Goal: Task Accomplishment & Management: Manage account settings

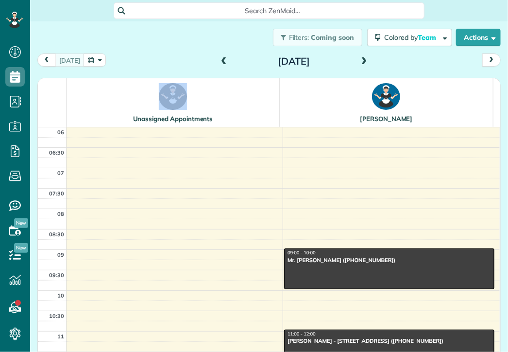
scroll to position [4, 4]
click at [89, 57] on button "button" at bounding box center [95, 59] width 22 height 13
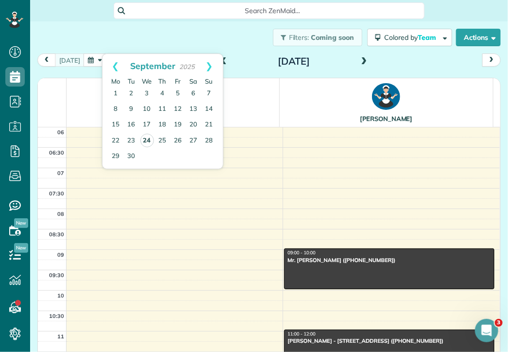
scroll to position [0, 0]
click at [143, 141] on link "24" at bounding box center [147, 141] width 14 height 14
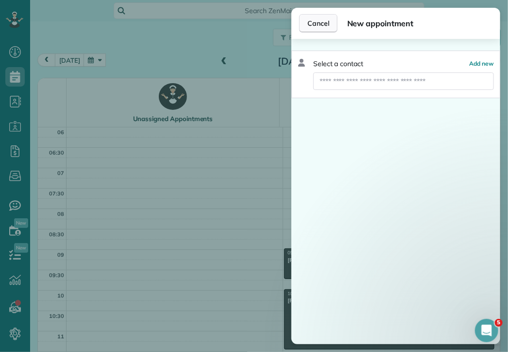
click at [324, 23] on span "Cancel" at bounding box center [319, 23] width 22 height 10
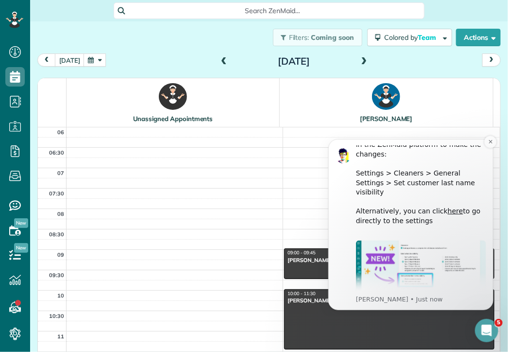
scroll to position [217, 0]
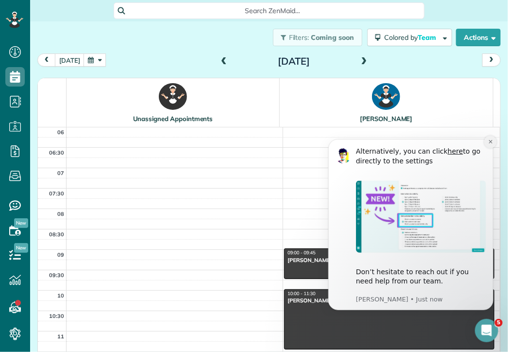
click at [491, 140] on icon "Dismiss notification" at bounding box center [490, 141] width 5 height 5
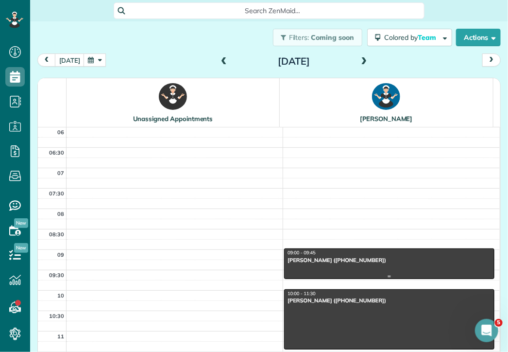
click at [332, 252] on div "09:00 - 09:45" at bounding box center [389, 253] width 205 height 6
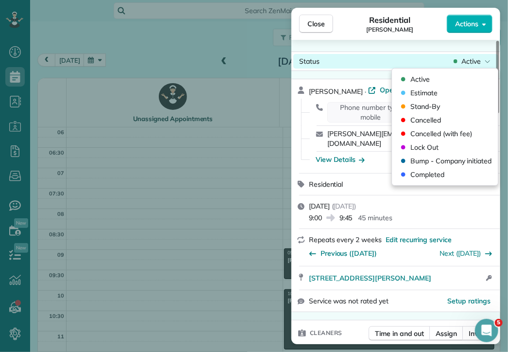
click at [476, 56] on span "Active" at bounding box center [471, 61] width 19 height 10
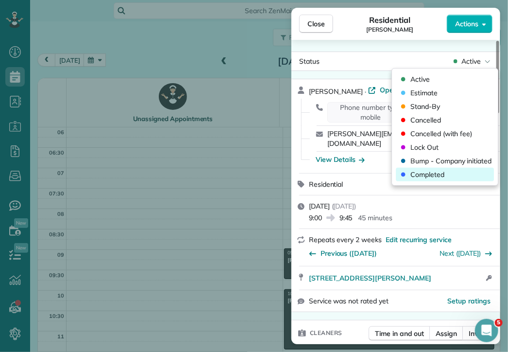
click at [442, 173] on span "Completed" at bounding box center [428, 175] width 34 height 10
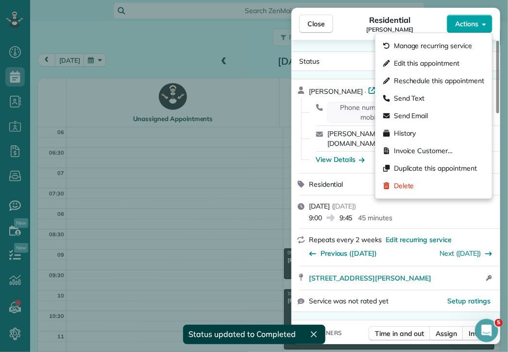
click at [461, 22] on span "Actions" at bounding box center [466, 24] width 23 height 10
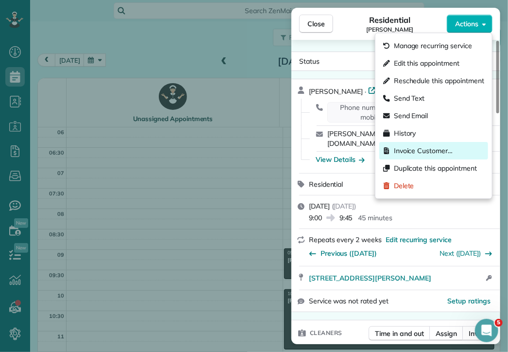
click at [431, 148] on span "Invoice Customer…" at bounding box center [423, 151] width 59 height 10
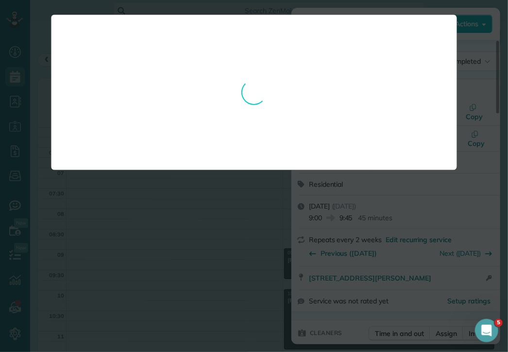
click at [263, 209] on div at bounding box center [254, 176] width 508 height 352
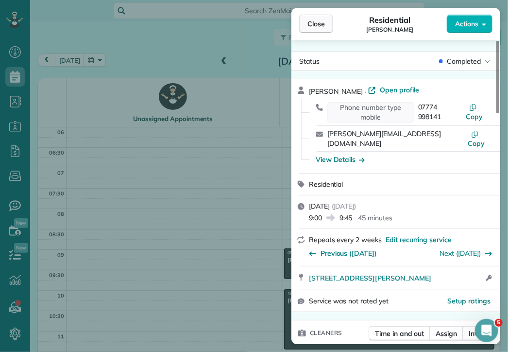
click at [323, 29] on button "Close" at bounding box center [316, 24] width 34 height 18
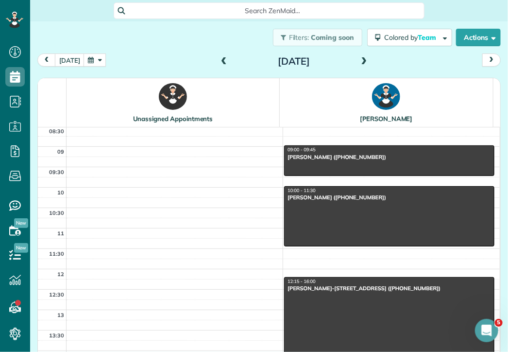
scroll to position [103, 0]
click at [336, 195] on div "[PERSON_NAME] ([PHONE_NUMBER])" at bounding box center [389, 197] width 205 height 7
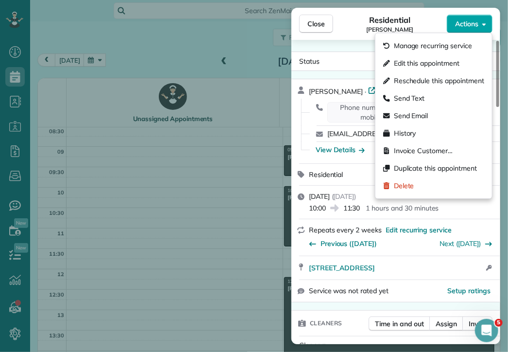
click at [469, 23] on span "Actions" at bounding box center [466, 24] width 23 height 10
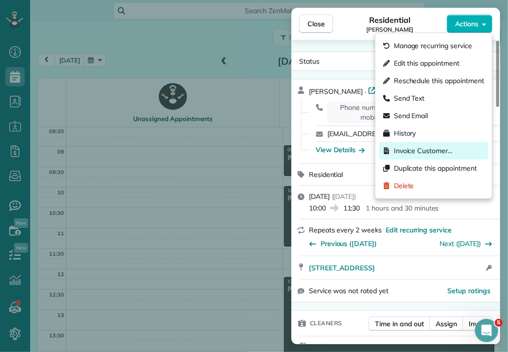
click at [406, 148] on span "Invoice Customer…" at bounding box center [423, 151] width 59 height 10
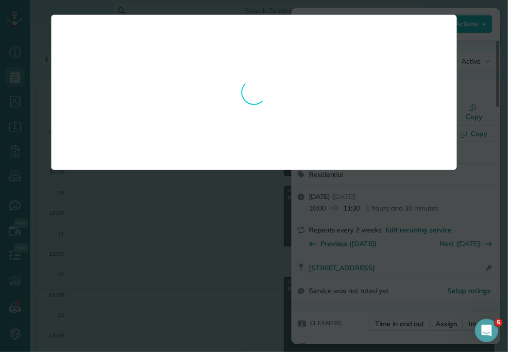
click at [476, 141] on div at bounding box center [254, 176] width 508 height 352
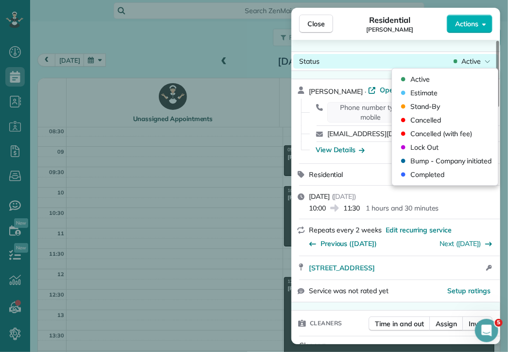
click at [470, 58] on span "Active" at bounding box center [471, 61] width 19 height 10
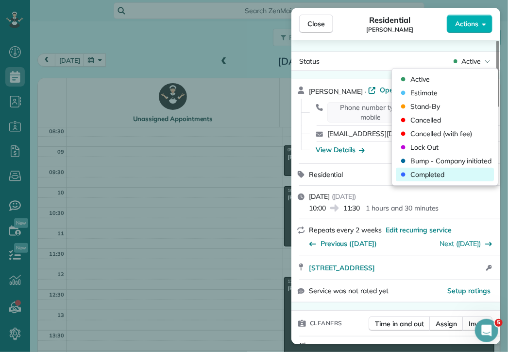
click at [433, 171] on span "Completed" at bounding box center [428, 175] width 34 height 10
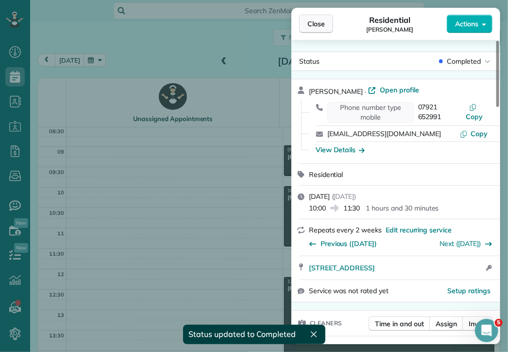
click at [321, 26] on span "Close" at bounding box center [316, 24] width 17 height 10
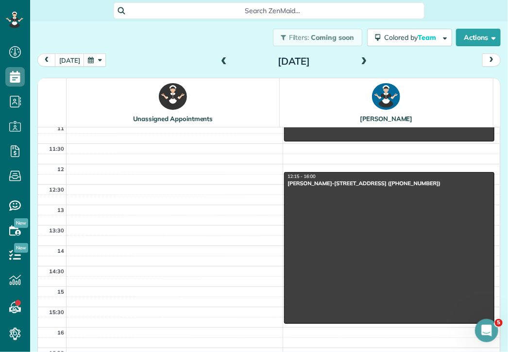
scroll to position [213, 0]
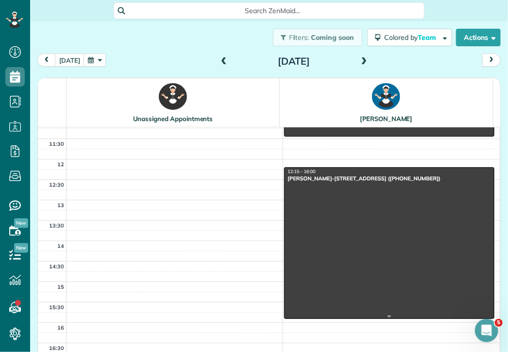
click at [373, 185] on div at bounding box center [389, 243] width 209 height 151
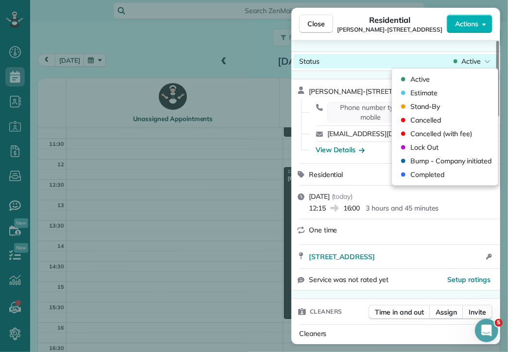
click at [478, 64] on span "Active" at bounding box center [471, 61] width 19 height 10
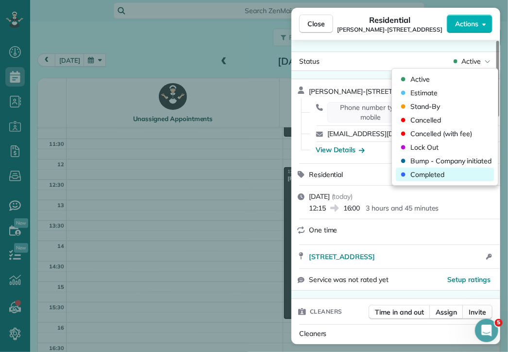
click at [433, 172] on span "Completed" at bounding box center [428, 175] width 34 height 10
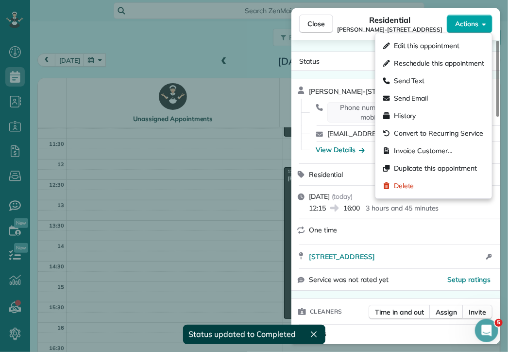
click at [472, 22] on span "Actions" at bounding box center [466, 24] width 23 height 10
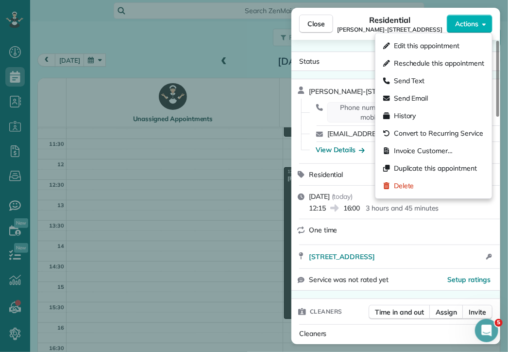
click at [362, 174] on div "Residential" at bounding box center [402, 175] width 186 height 10
click at [470, 29] on button "Actions" at bounding box center [470, 24] width 46 height 18
click at [420, 150] on span "Invoice Customer…" at bounding box center [423, 151] width 59 height 10
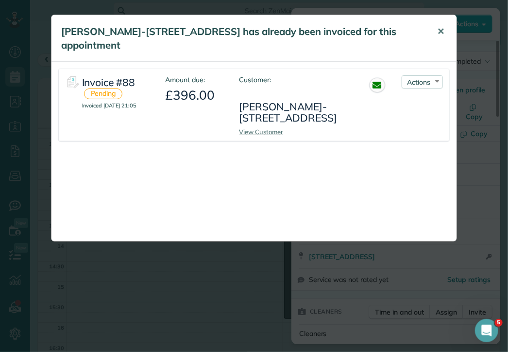
click at [442, 32] on span "✕" at bounding box center [440, 31] width 7 height 11
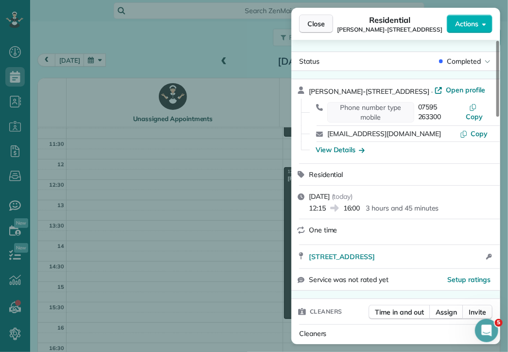
click at [316, 23] on span "Close" at bounding box center [316, 24] width 17 height 10
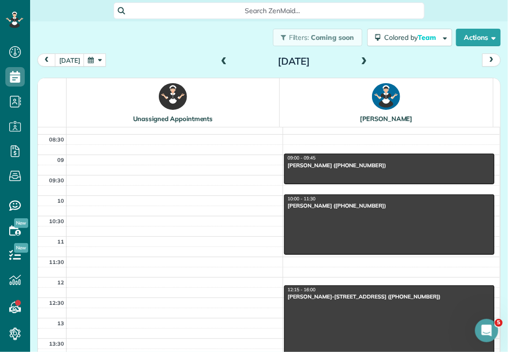
scroll to position [93, 0]
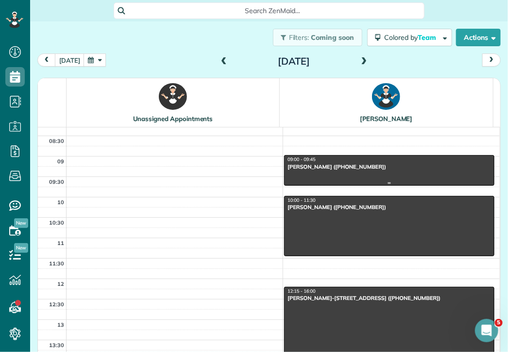
click at [331, 163] on div "[PERSON_NAME] ([PHONE_NUMBER])" at bounding box center [389, 166] width 205 height 7
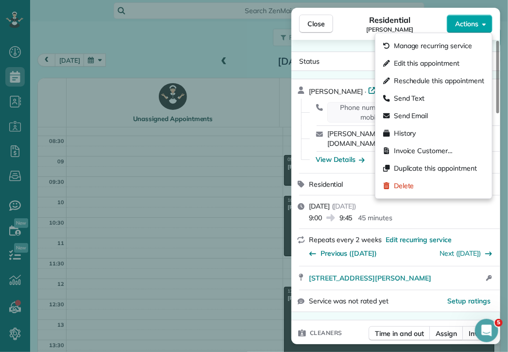
click at [465, 26] on span "Actions" at bounding box center [466, 24] width 23 height 10
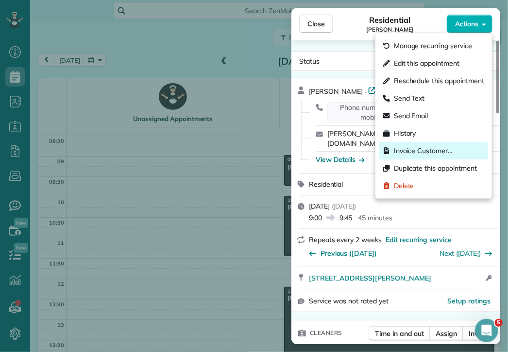
click at [410, 149] on span "Invoice Customer…" at bounding box center [423, 151] width 59 height 10
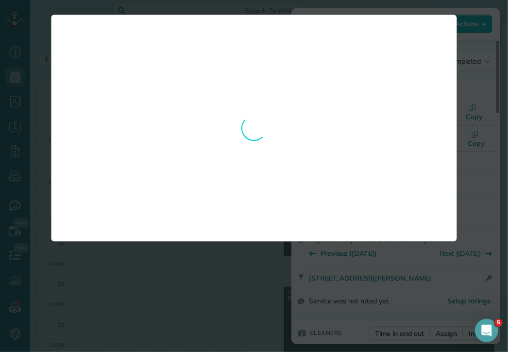
click at [487, 124] on div "[PERSON_NAME]-[STREET_ADDRESS] has already been invoiced for this appointment ✕…" at bounding box center [254, 176] width 508 height 352
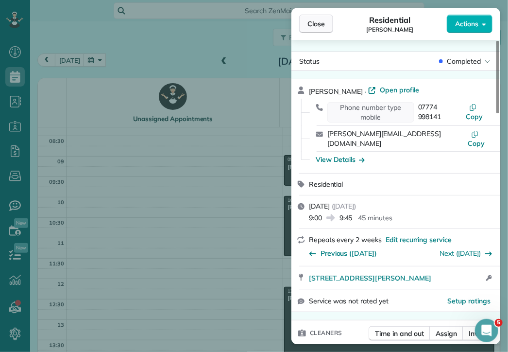
click at [314, 23] on span "Close" at bounding box center [316, 24] width 17 height 10
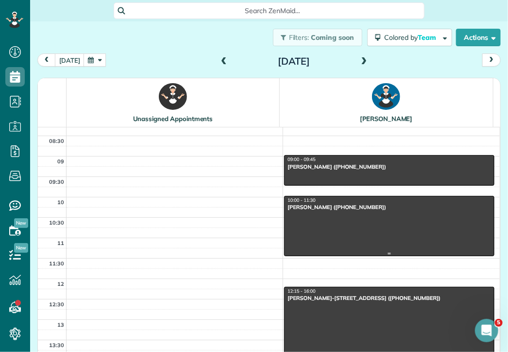
click at [338, 205] on div "[PERSON_NAME] ([PHONE_NUMBER])" at bounding box center [389, 207] width 205 height 7
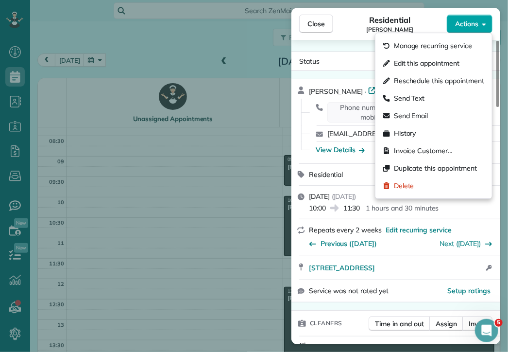
click at [468, 25] on span "Actions" at bounding box center [466, 24] width 23 height 10
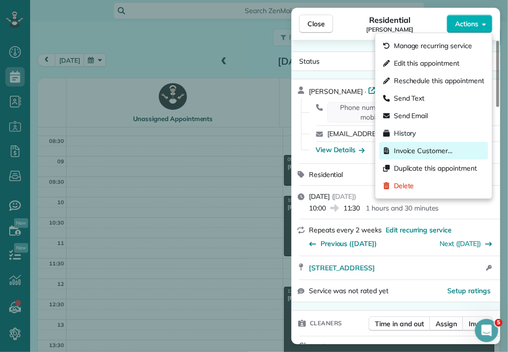
click at [412, 147] on span "Invoice Customer…" at bounding box center [423, 151] width 59 height 10
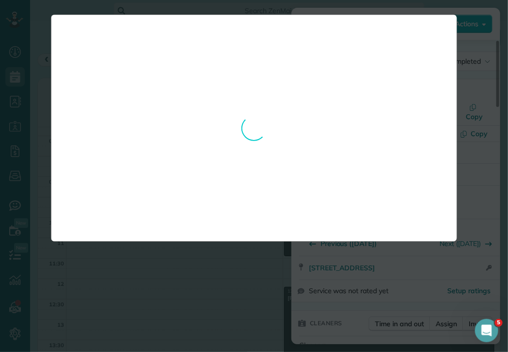
click at [400, 260] on div "[PERSON_NAME]-[STREET_ADDRESS] has already been invoiced for this appointment ✕…" at bounding box center [254, 176] width 508 height 352
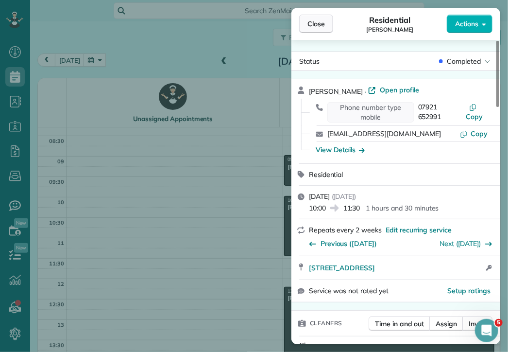
click at [322, 24] on span "Close" at bounding box center [316, 24] width 17 height 10
